Goal: Information Seeking & Learning: Find specific fact

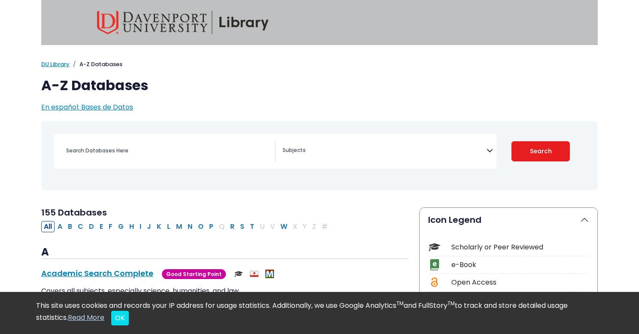
select select "Database Subject Filter"
click at [286, 153] on textarea "Search" at bounding box center [385, 151] width 204 height 7
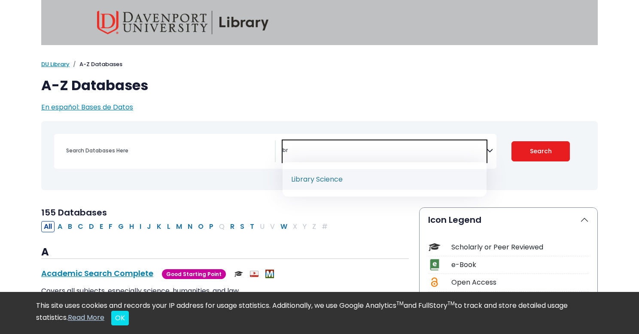
type textarea "b"
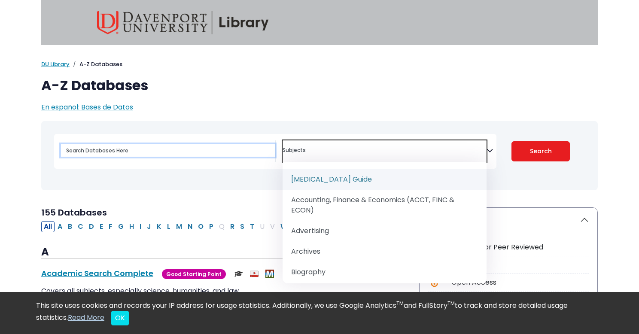
click at [251, 150] on input "Search database by title or keyword" at bounding box center [168, 150] width 214 height 12
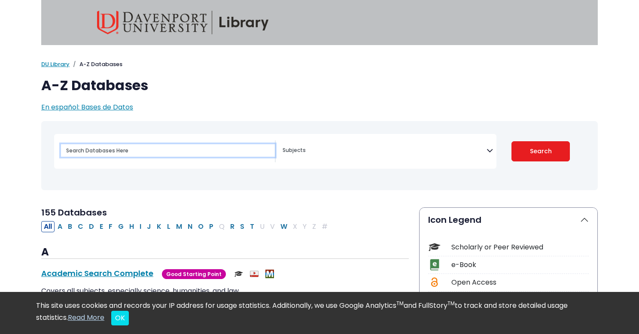
type input "b"
type input "kbr"
click at [512, 141] on button "Search" at bounding box center [541, 151] width 59 height 20
select select "Database Subject Filter"
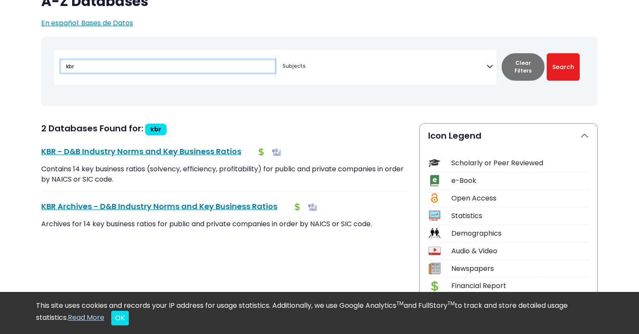
scroll to position [89, 0]
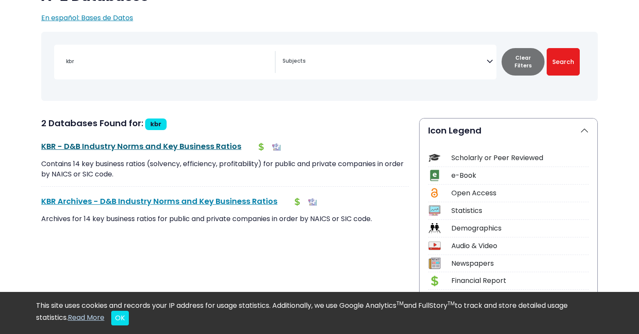
click at [160, 146] on link "KBR - D&B Industry Norms and Key Business Ratios This link opens in a new window" at bounding box center [141, 146] width 200 height 11
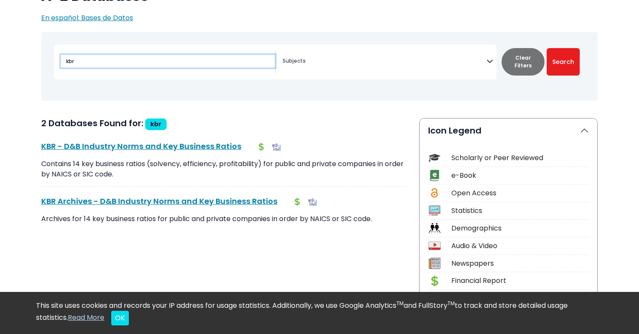
click at [177, 65] on input "kbr" at bounding box center [168, 61] width 214 height 12
type input "k"
type input "key business"
click at [547, 48] on button "Search" at bounding box center [563, 62] width 33 height 28
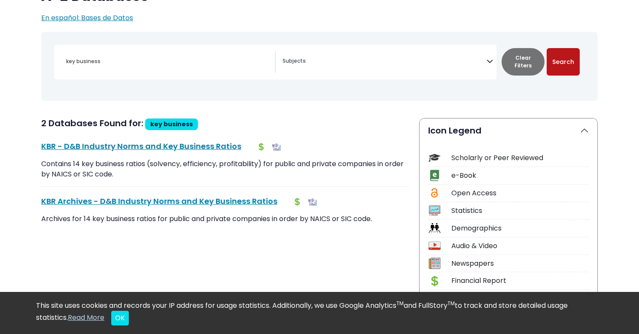
click at [554, 66] on button "Search" at bounding box center [563, 62] width 33 height 28
click at [562, 60] on button "Search" at bounding box center [563, 62] width 33 height 28
select select "Database Subject Filter"
click at [144, 73] on div "key business Coronavirus Guide Accounting, Finance & Economics (ACCT, FINC & EC…" at bounding box center [275, 62] width 443 height 35
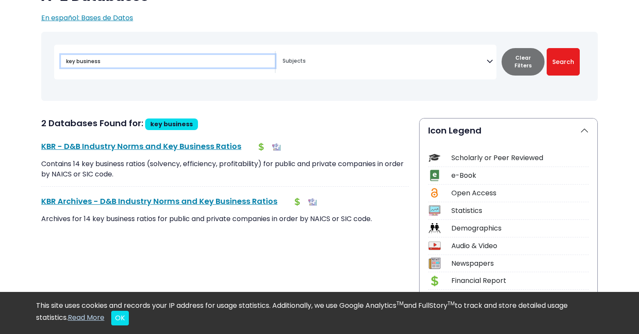
click at [135, 63] on input "key business" at bounding box center [168, 61] width 214 height 12
type input "k"
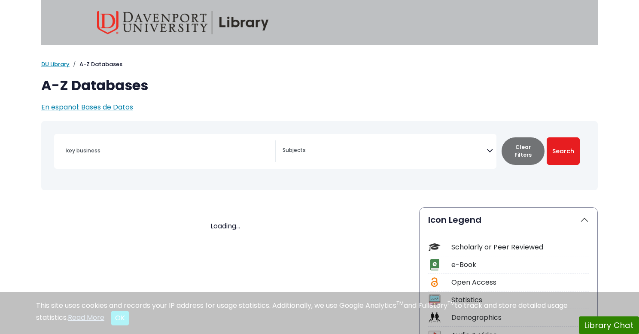
scroll to position [89, 0]
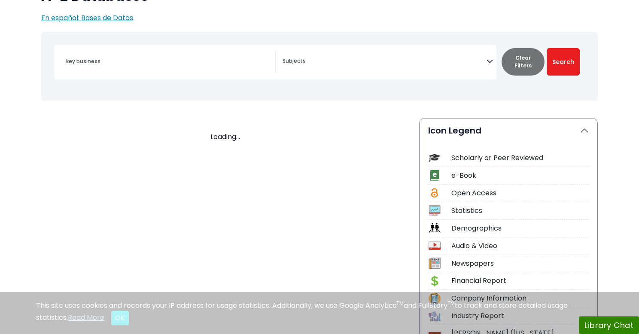
select select "Database Subject Filter"
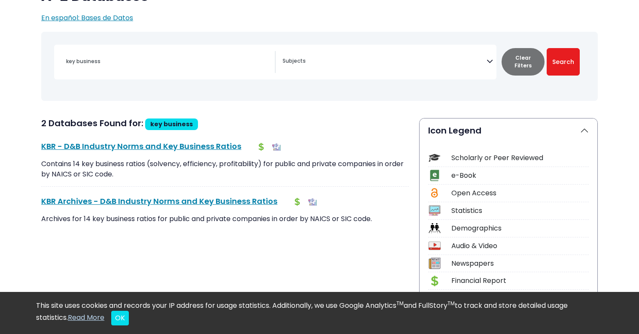
click at [163, 69] on div "key business" at bounding box center [168, 61] width 214 height 21
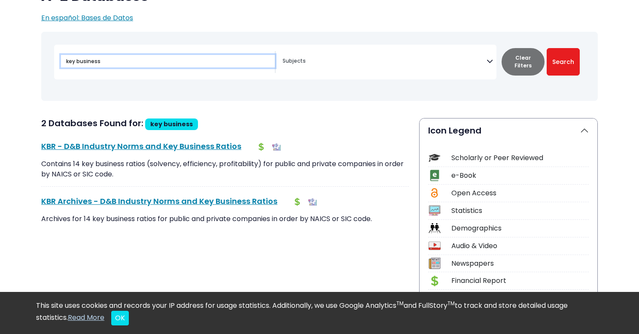
click at [146, 59] on input "key business" at bounding box center [168, 61] width 214 height 12
type input "k"
type input "business"
click at [547, 48] on button "Search" at bounding box center [563, 62] width 33 height 28
select select "Database Subject Filter"
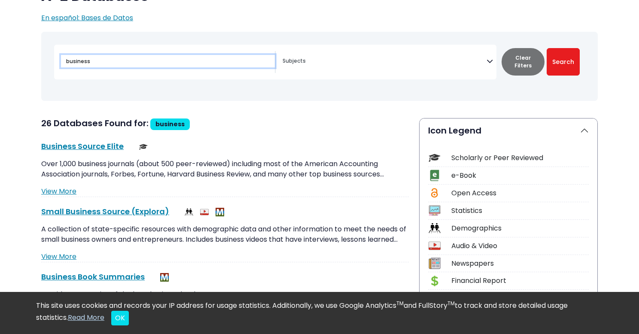
click at [66, 62] on input "business" at bounding box center [168, 61] width 214 height 12
type input "key business"
click at [547, 48] on button "Search" at bounding box center [563, 62] width 33 height 28
select select "Database Subject Filter"
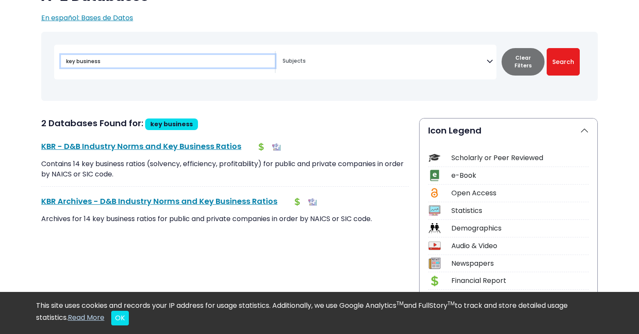
click at [121, 55] on input "key business" at bounding box center [168, 61] width 214 height 12
type input "k"
click at [547, 48] on button "Search" at bounding box center [563, 62] width 33 height 28
type input "kbr"
select select "Database Subject Filter"
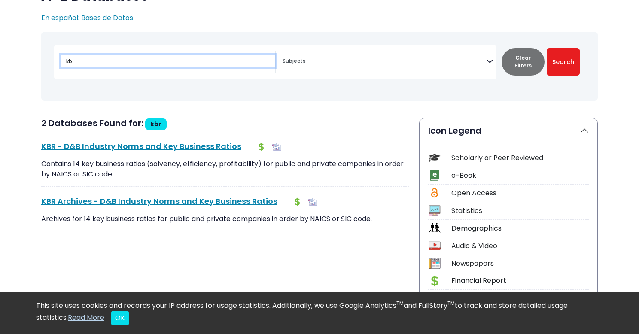
type input "kb"
click at [547, 48] on button "Search" at bounding box center [563, 62] width 33 height 28
select select "Database Subject Filter"
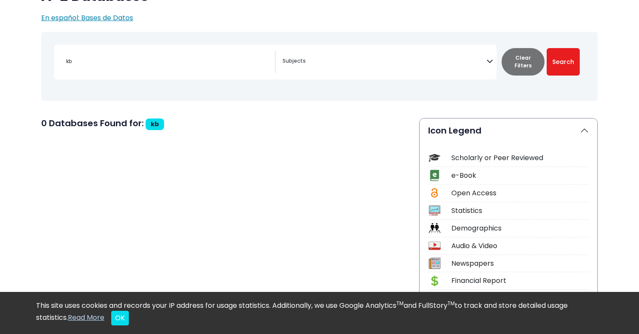
click at [154, 69] on div "kb" at bounding box center [168, 61] width 214 height 21
click at [149, 64] on input "kb" at bounding box center [168, 61] width 214 height 12
type input "kbr"
click at [547, 48] on button "Search" at bounding box center [563, 62] width 33 height 28
select select "Database Subject Filter"
